Goal: Information Seeking & Learning: Find contact information

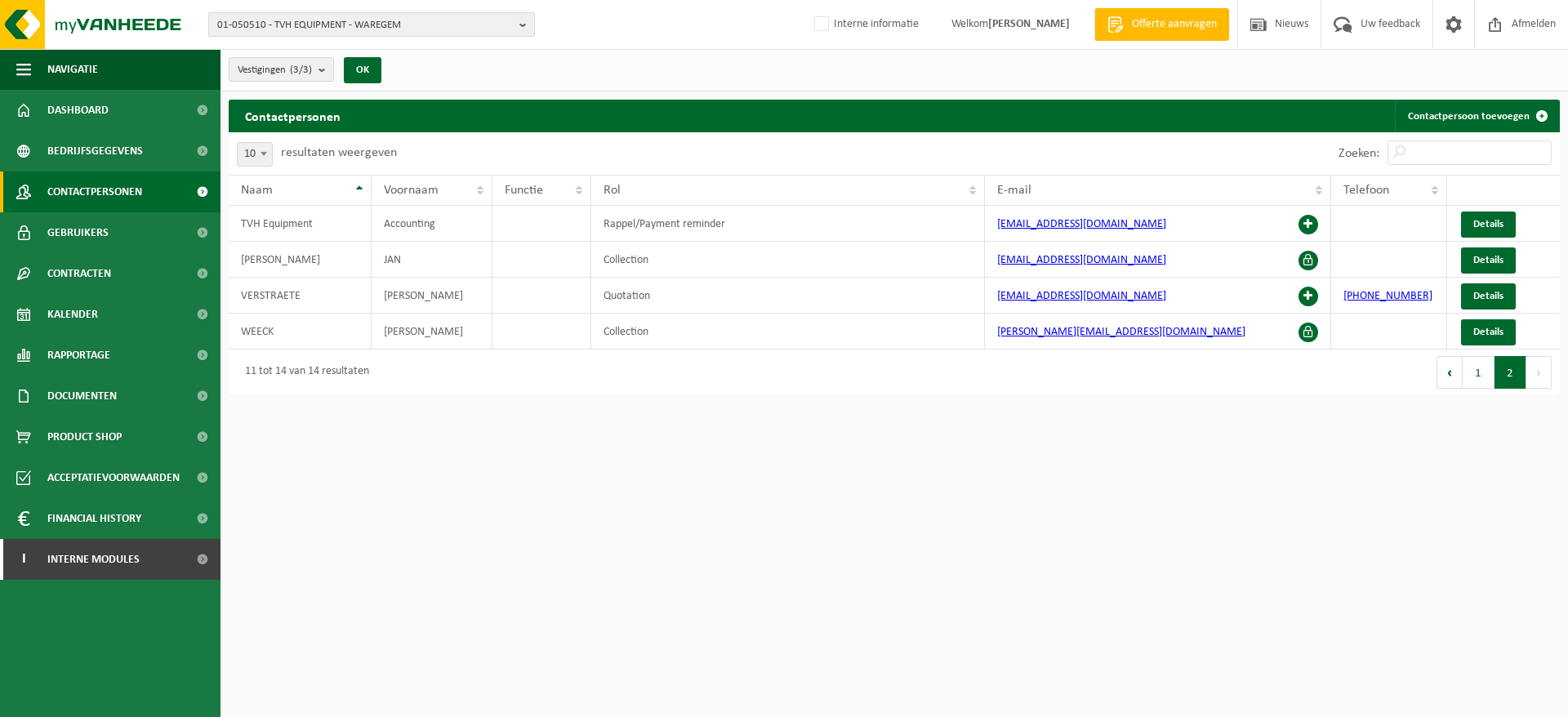
click at [304, 33] on span "01-050510 - TVH EQUIPMENT - WAREGEM" at bounding box center [365, 25] width 295 height 25
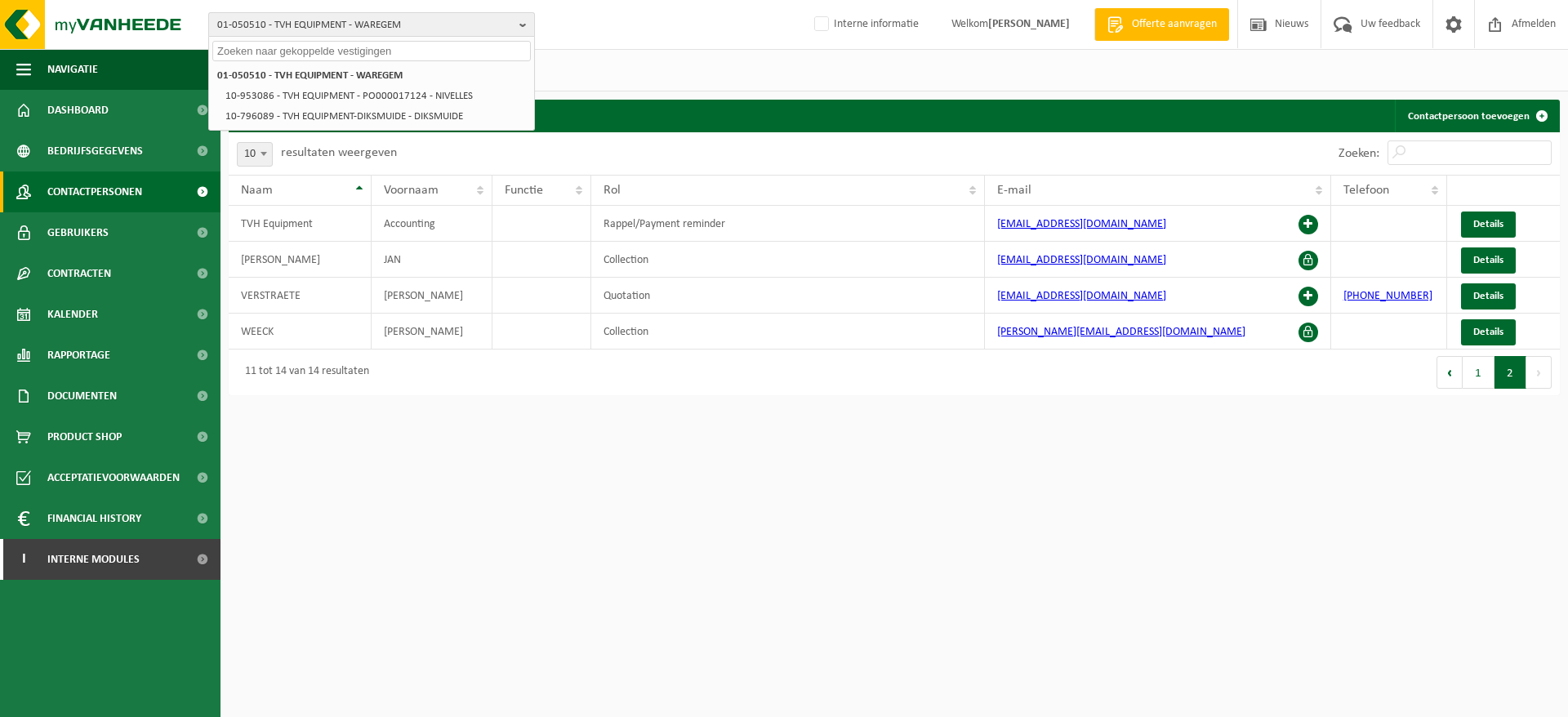
type input "s"
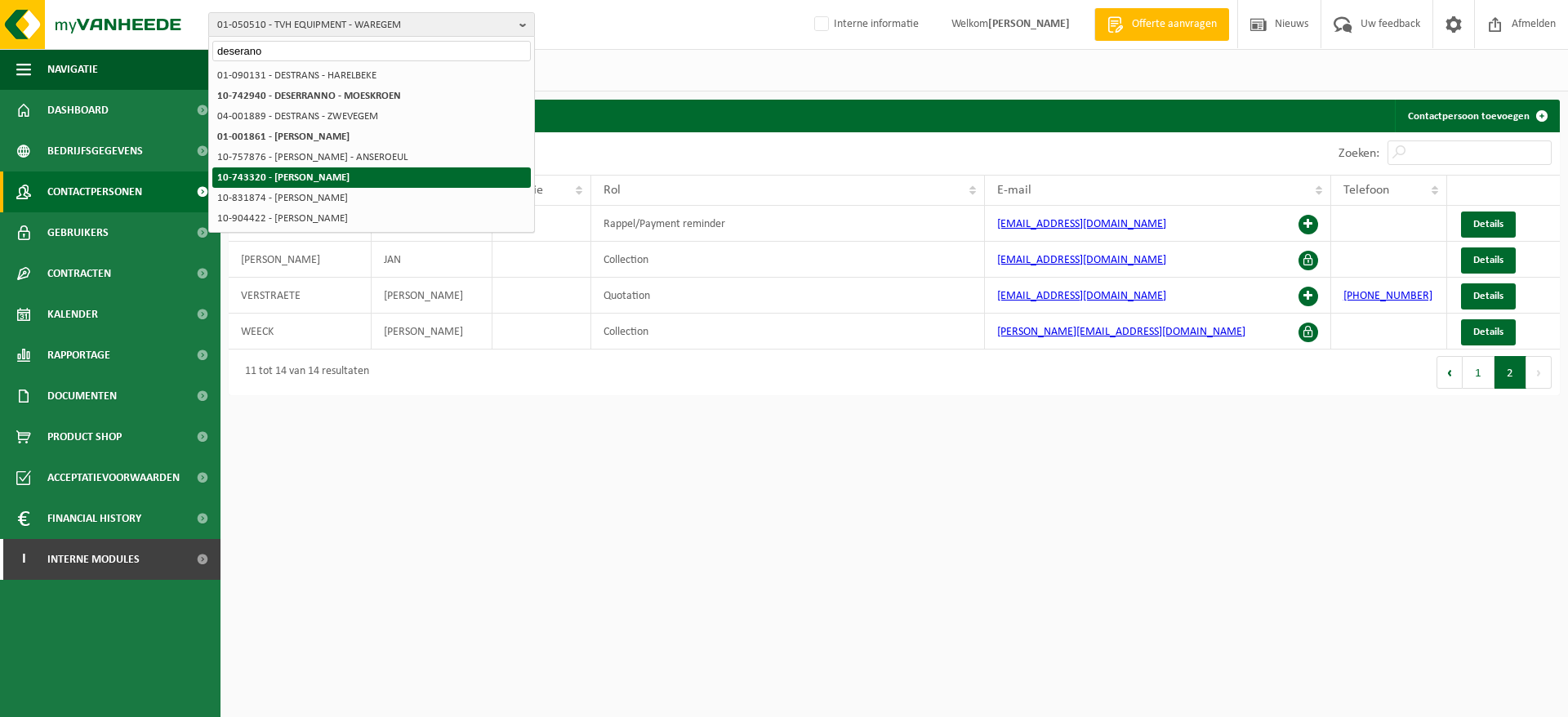
type input "deserano"
click at [325, 173] on strong "10-743320 - DESERRANNO DAVE - WAREGEM" at bounding box center [283, 177] width 133 height 10
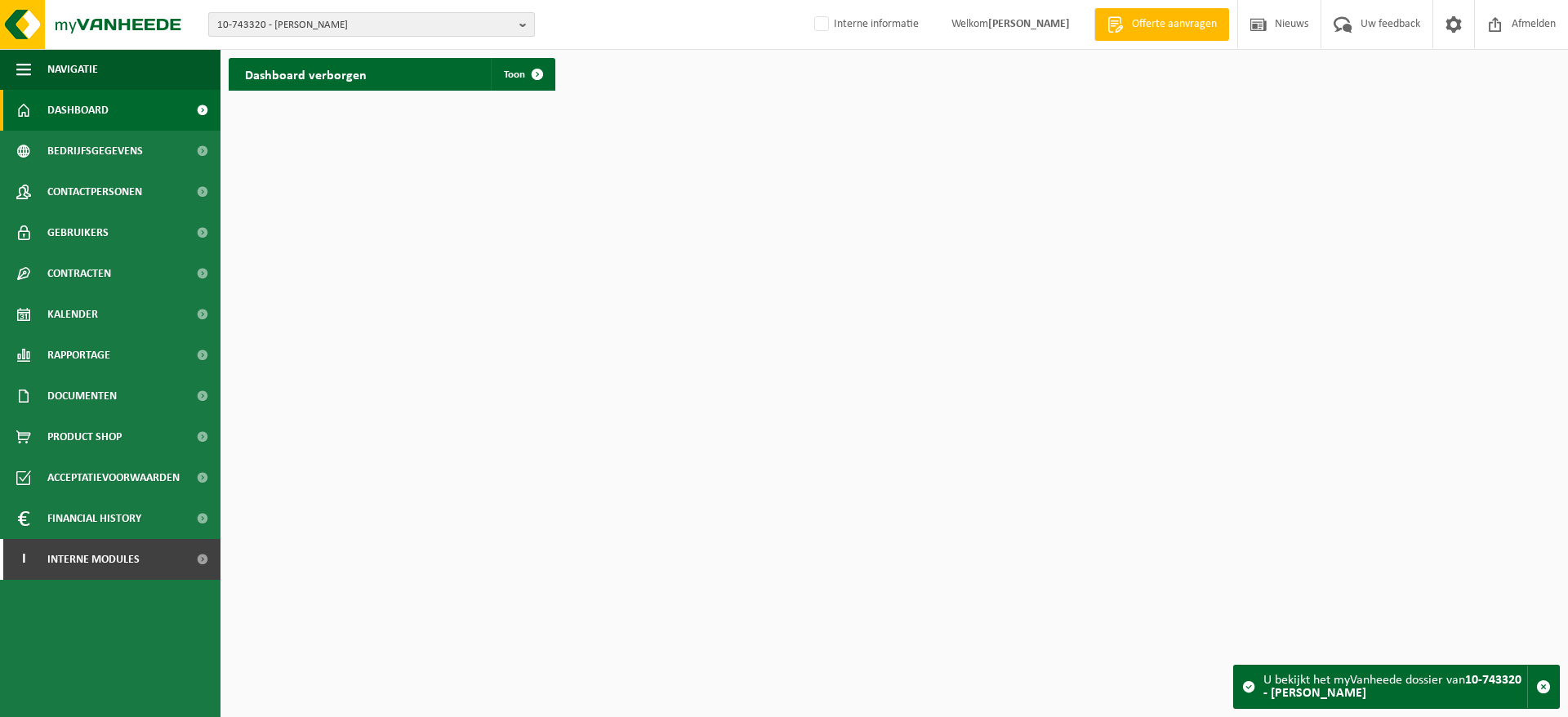
click at [455, 28] on span "10-743320 - DESERRANNO DAVE - WAREGEM" at bounding box center [365, 25] width 295 height 25
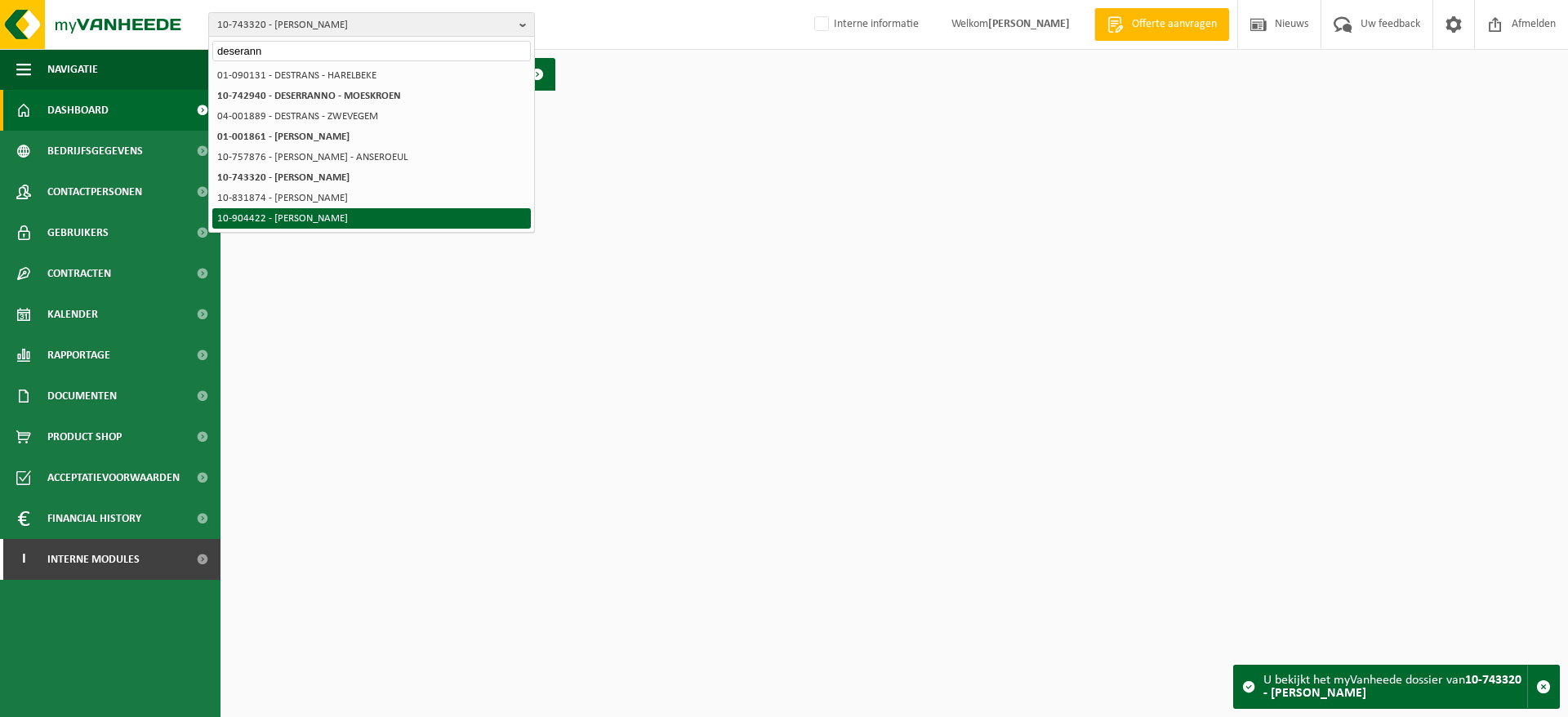
type input "deserann"
click at [347, 210] on li "10-904422 - [PERSON_NAME] - [PERSON_NAME]" at bounding box center [371, 218] width 318 height 21
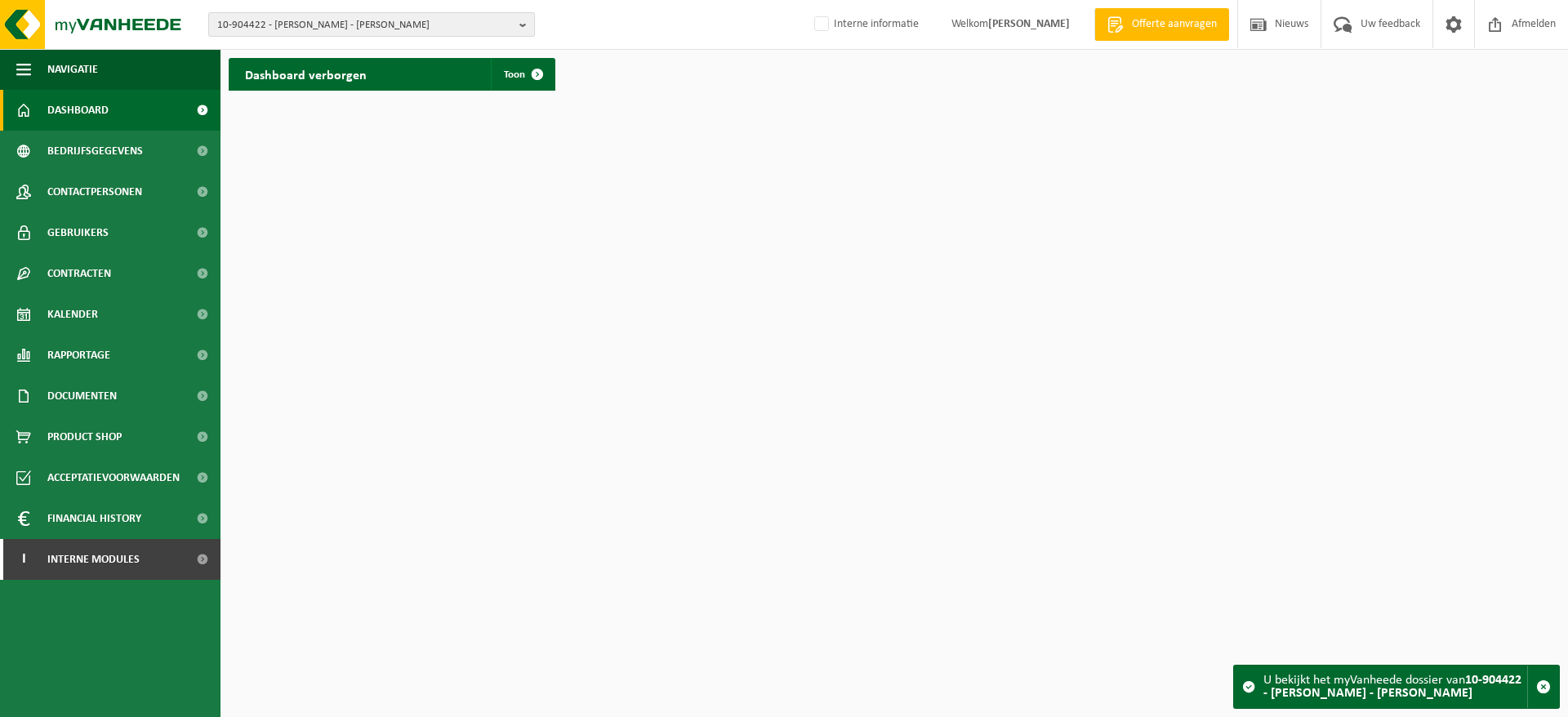
click at [300, 23] on span "10-904422 - [PERSON_NAME] - [PERSON_NAME]" at bounding box center [365, 25] width 295 height 25
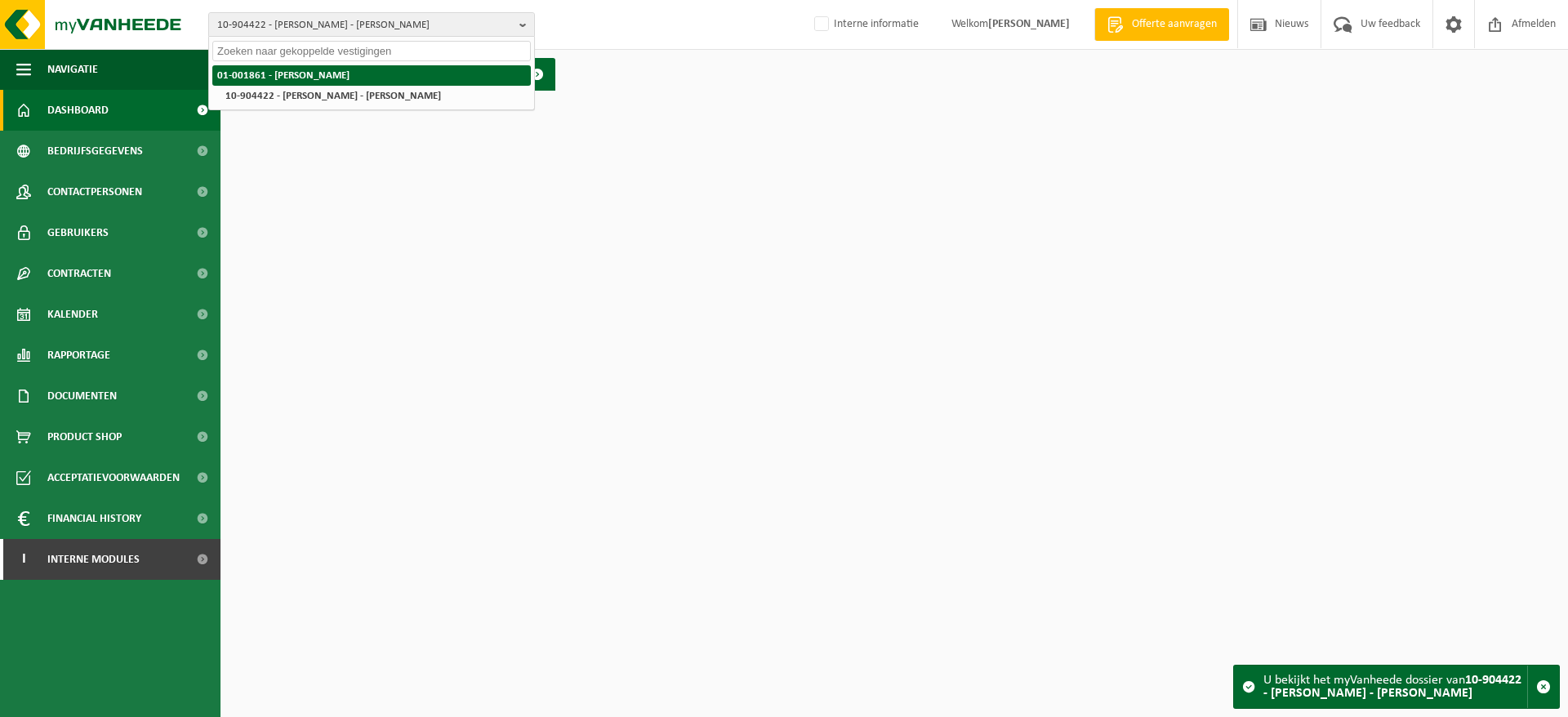
click at [304, 73] on strong "01-001861 - [PERSON_NAME]" at bounding box center [283, 75] width 133 height 10
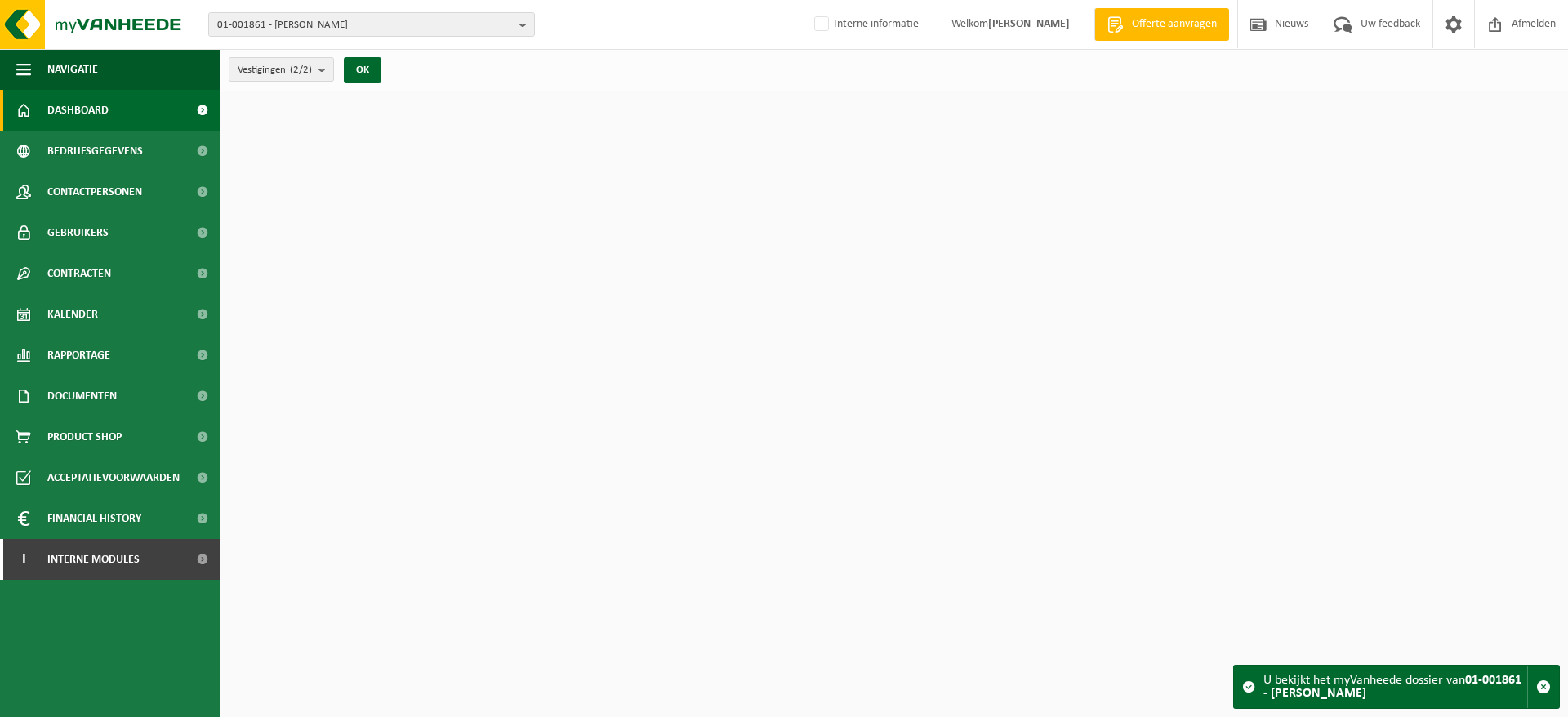
click at [381, 23] on span "01-001861 - [PERSON_NAME]" at bounding box center [365, 25] width 295 height 25
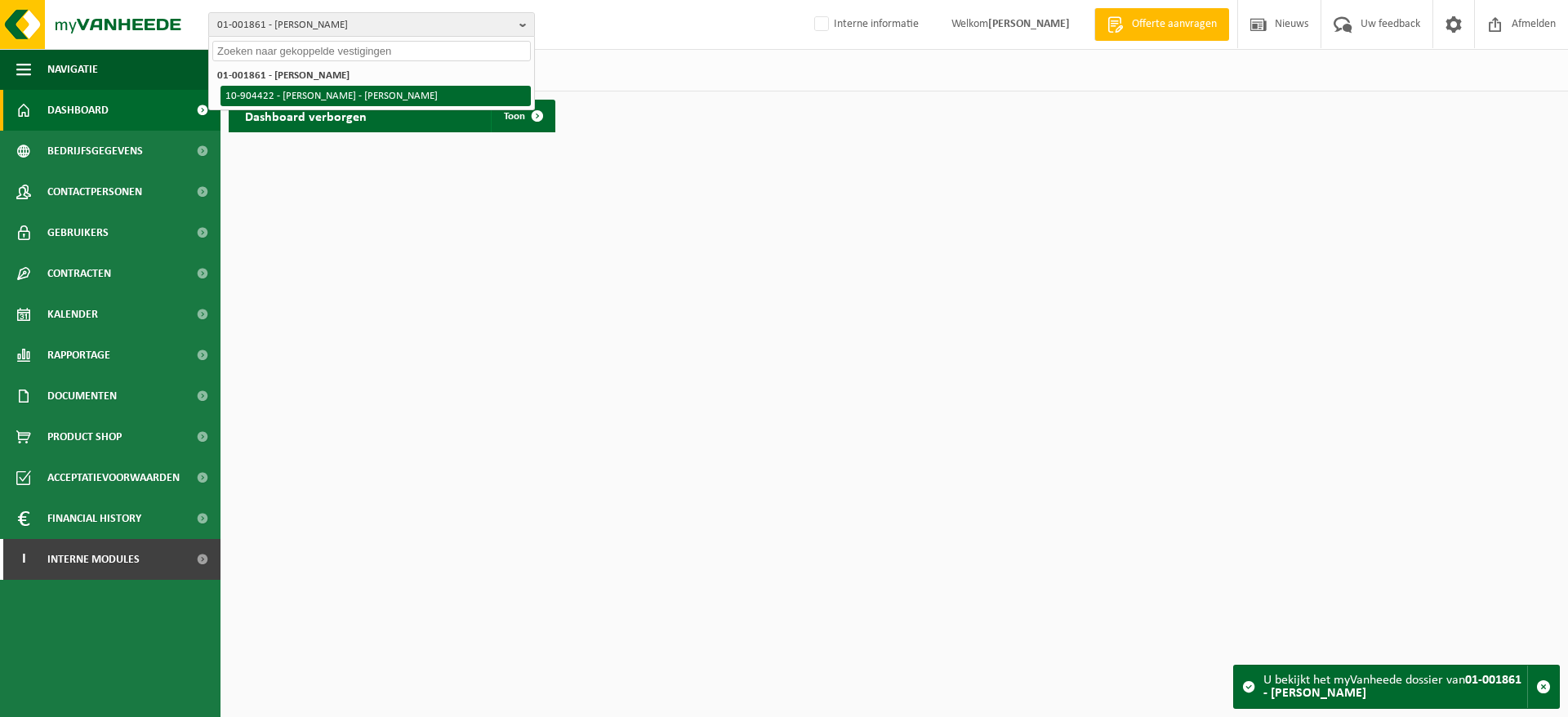
click at [322, 99] on li "10-904422 - [PERSON_NAME] - [PERSON_NAME]" at bounding box center [376, 96] width 311 height 21
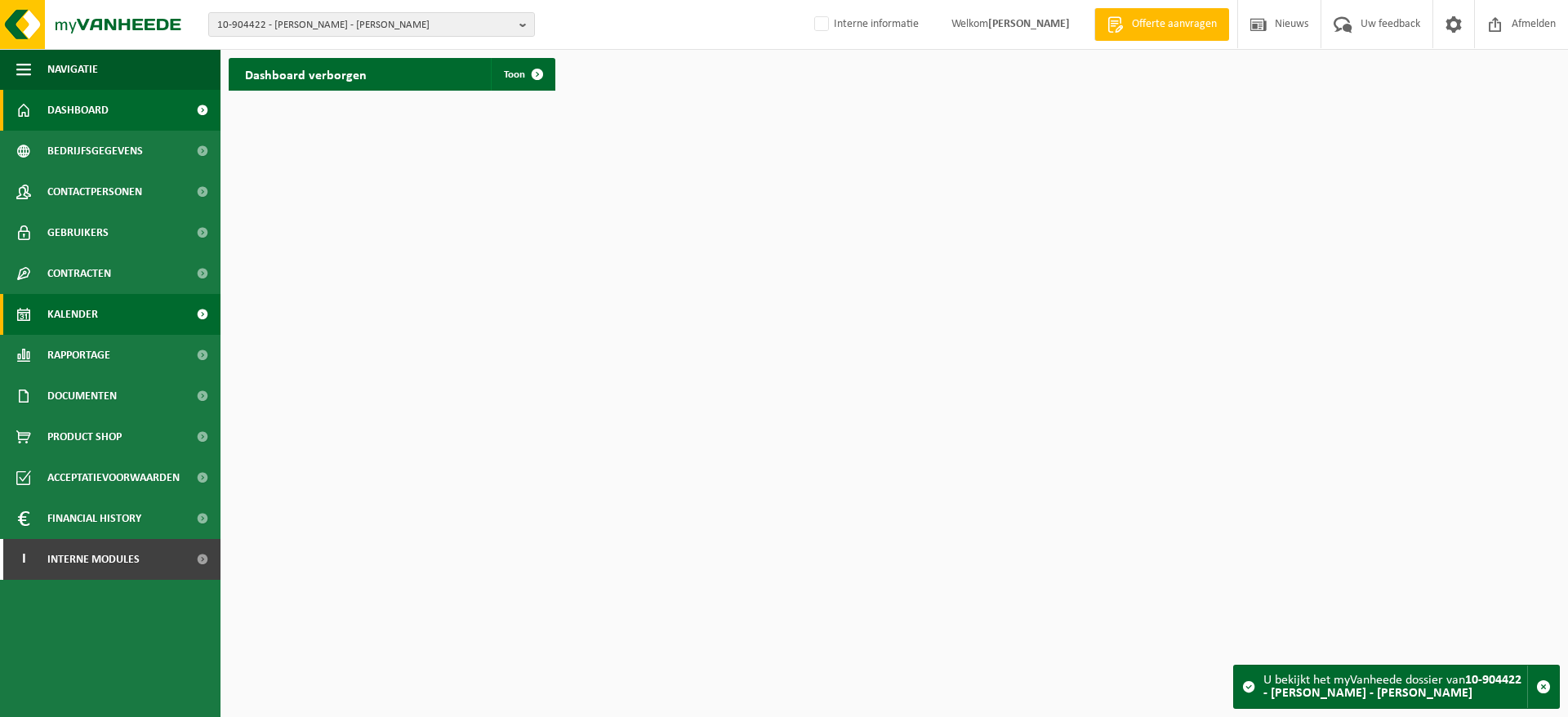
click at [83, 311] on span "Kalender" at bounding box center [72, 314] width 50 height 41
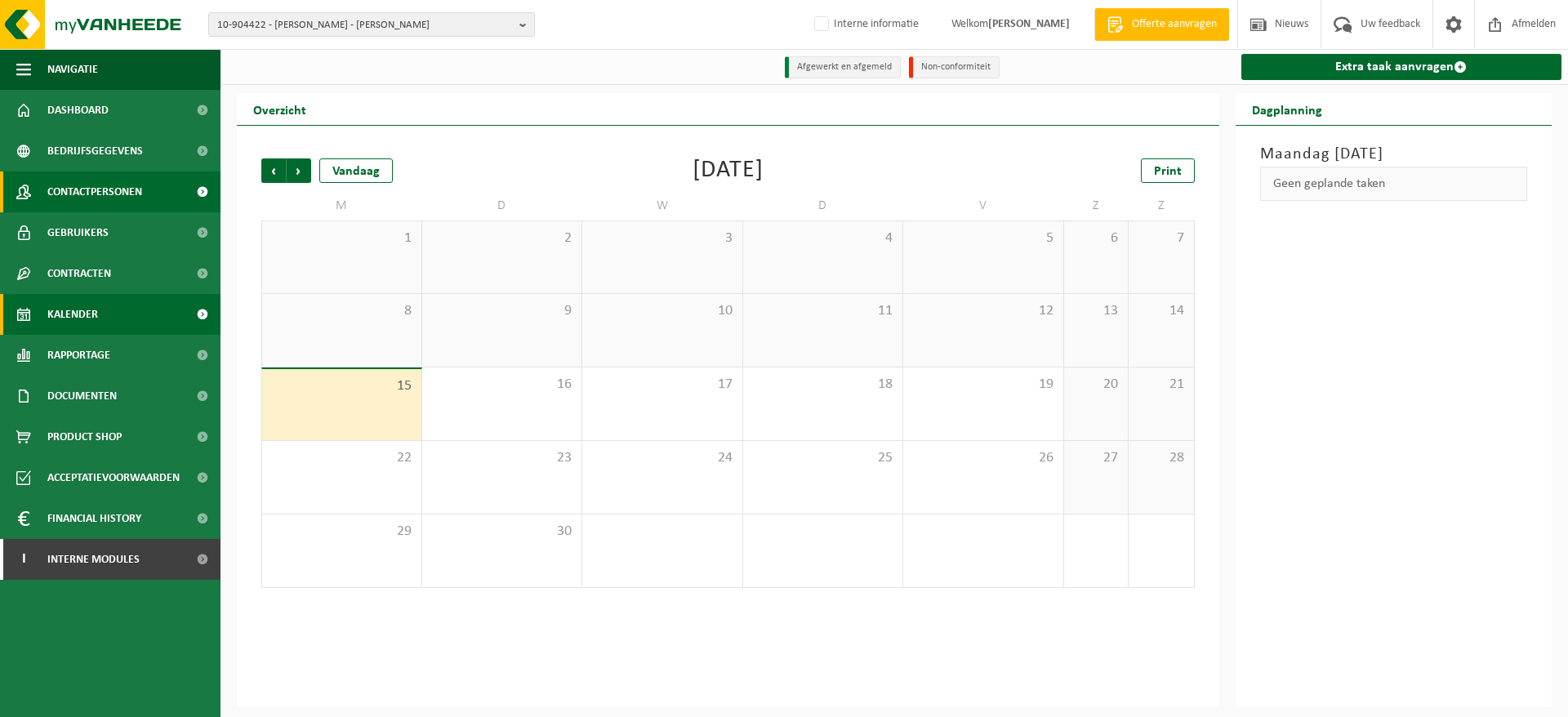
click at [93, 181] on span "Contactpersonen" at bounding box center [94, 192] width 95 height 41
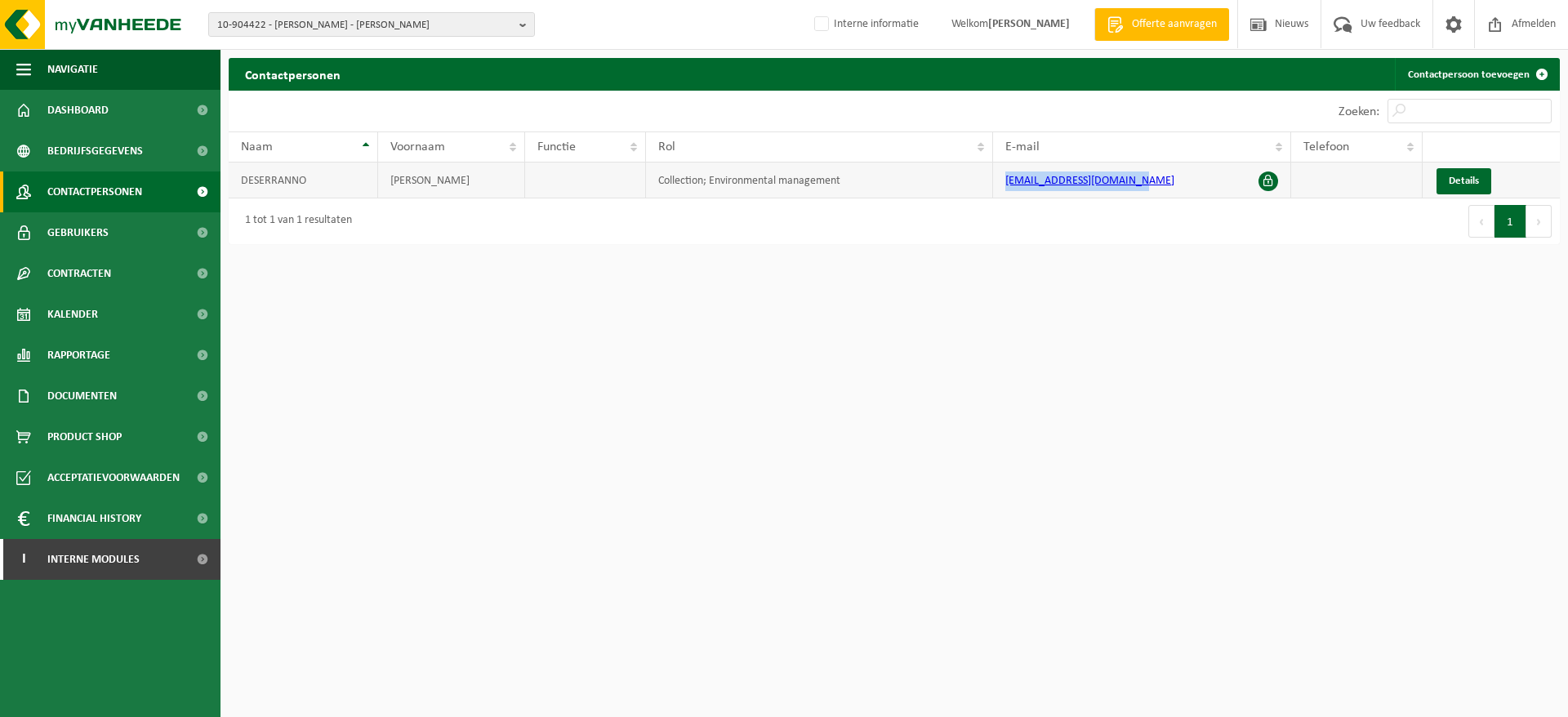
drag, startPoint x: 1144, startPoint y: 183, endPoint x: 1006, endPoint y: 192, distance: 138.3
click at [1006, 192] on td "[EMAIL_ADDRESS][DOMAIN_NAME]" at bounding box center [1142, 181] width 298 height 36
copy link "[EMAIL_ADDRESS][DOMAIN_NAME]"
click at [1521, 21] on span "Afmelden" at bounding box center [1533, 24] width 52 height 48
